Goal: Task Accomplishment & Management: Manage account settings

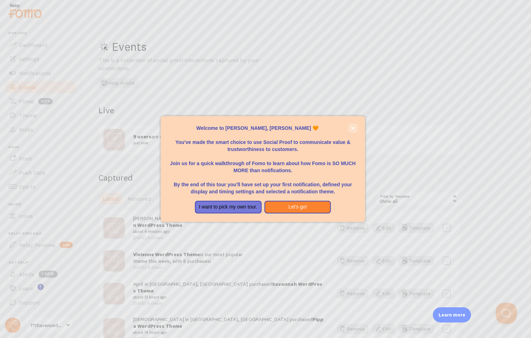
click at [354, 129] on icon "close," at bounding box center [353, 128] width 4 height 4
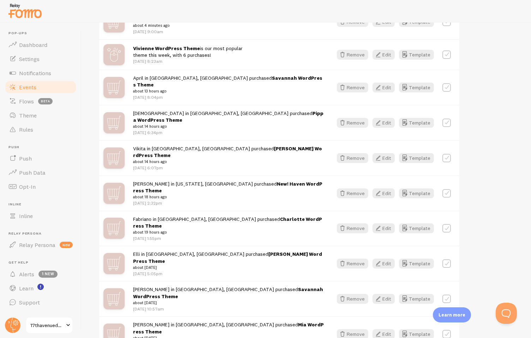
scroll to position [209, 0]
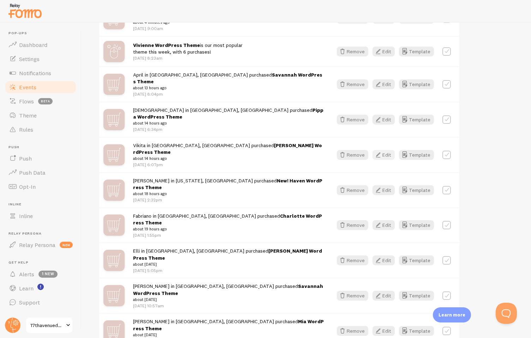
click at [387, 150] on button "Edit" at bounding box center [384, 155] width 22 height 10
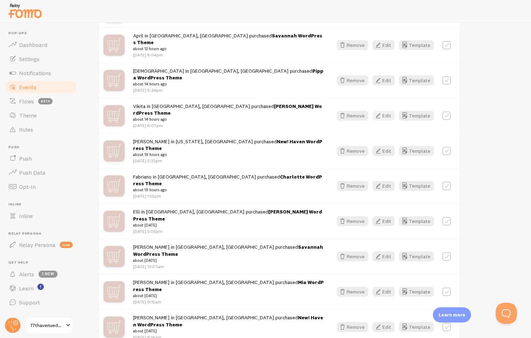
scroll to position [250, 0]
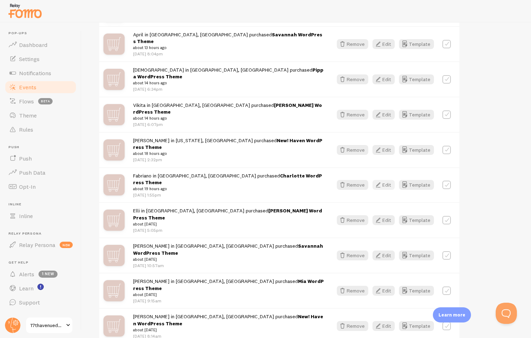
click at [385, 180] on button "Edit" at bounding box center [384, 185] width 22 height 10
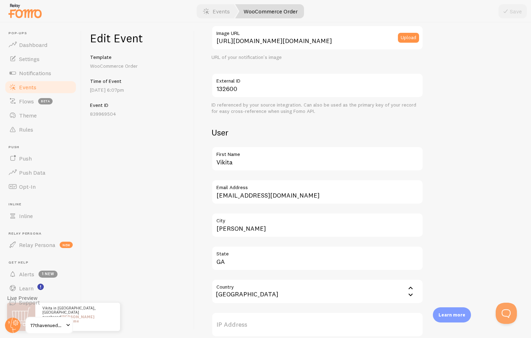
scroll to position [142, 0]
drag, startPoint x: 238, startPoint y: 163, endPoint x: 201, endPoint y: 157, distance: 38.3
click at [201, 157] on div "Meta [PERSON_NAME] WordPress Theme Title This text will be bolded in your notif…" at bounding box center [363, 181] width 336 height 316
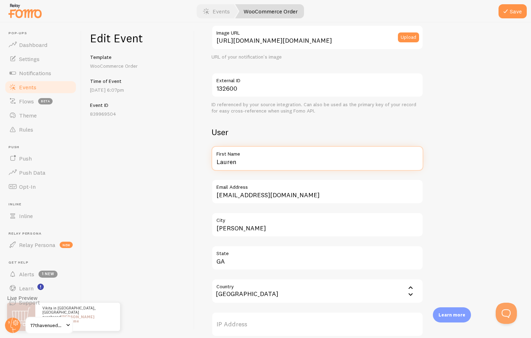
type input "Lauren"
click at [198, 216] on div "Meta [PERSON_NAME] WordPress Theme Title This text will be bolded in your notif…" at bounding box center [363, 181] width 336 height 316
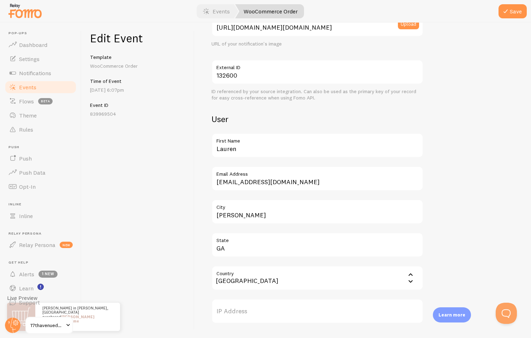
scroll to position [159, 0]
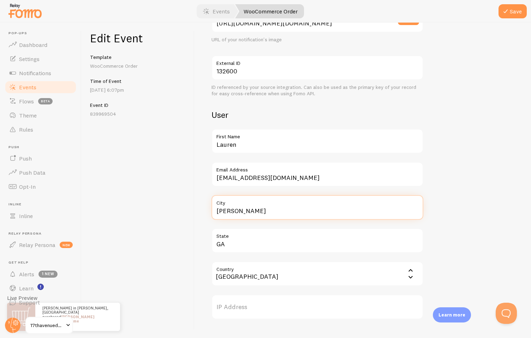
click at [236, 212] on input "[PERSON_NAME]" at bounding box center [318, 207] width 212 height 25
type input "[GEOGRAPHIC_DATA]"
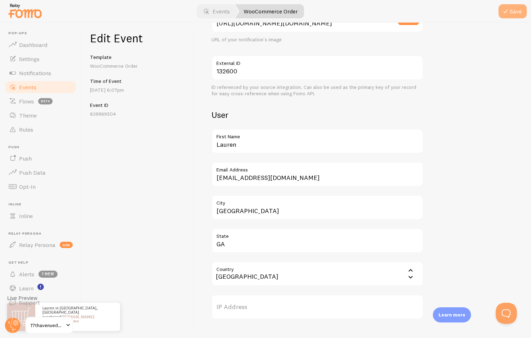
click at [512, 10] on button "Save" at bounding box center [513, 11] width 28 height 14
click at [38, 84] on link "Events" at bounding box center [40, 87] width 73 height 14
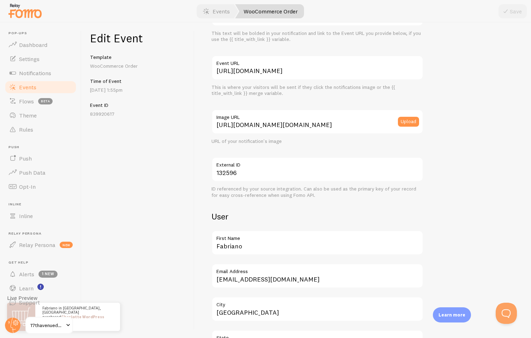
scroll to position [131, 0]
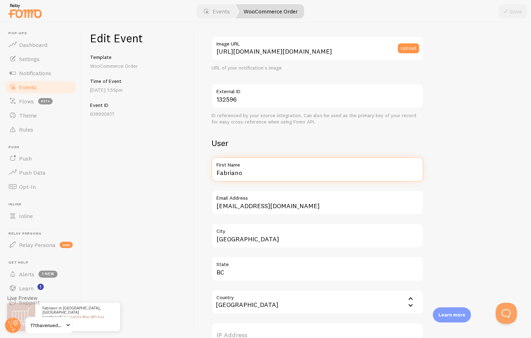
drag, startPoint x: 250, startPoint y: 171, endPoint x: 182, endPoint y: 170, distance: 68.1
click at [182, 170] on div "Edit Event Template WooCommerce Order Time of Event Sep 2nd @ 1:55pm Event ID 8…" at bounding box center [306, 181] width 449 height 316
type input "Hannah"
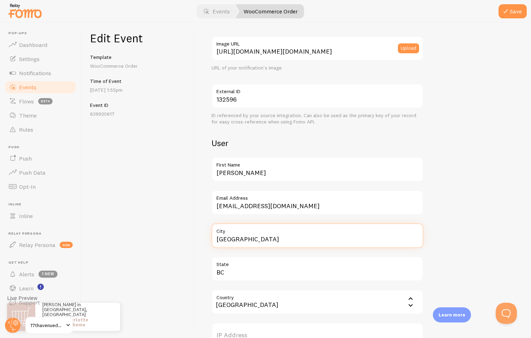
click at [229, 241] on input "Surrey" at bounding box center [318, 236] width 212 height 25
type input "Vancouver"
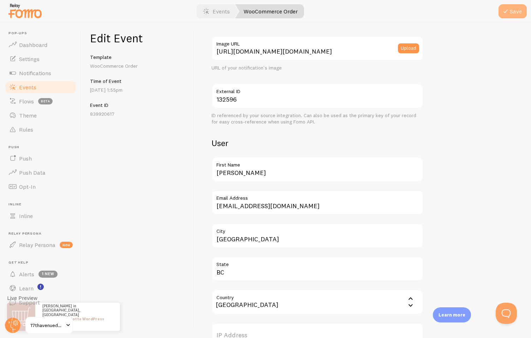
click at [509, 12] on icon "submit" at bounding box center [505, 11] width 8 height 8
